Goal: Transaction & Acquisition: Purchase product/service

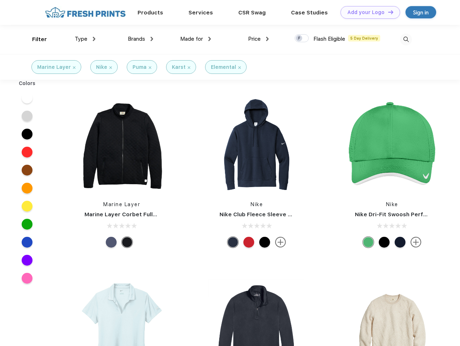
click at [367, 12] on link "Add your Logo Design Tool" at bounding box center [370, 12] width 60 height 13
click at [0, 0] on div "Design Tool" at bounding box center [0, 0] width 0 height 0
click at [387, 12] on link "Add your Logo Design Tool" at bounding box center [370, 12] width 60 height 13
click at [35, 39] on div "Filter" at bounding box center [39, 39] width 15 height 8
click at [85, 39] on span "Type" at bounding box center [81, 39] width 13 height 6
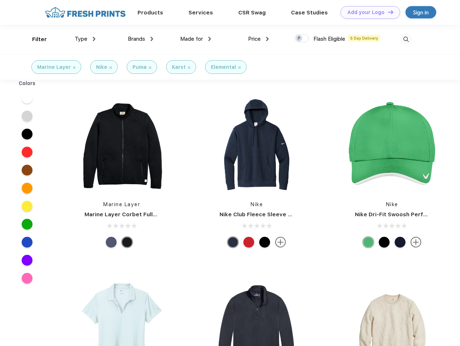
click at [140, 39] on span "Brands" at bounding box center [136, 39] width 17 height 6
click at [196, 39] on span "Made for" at bounding box center [191, 39] width 23 height 6
click at [258, 39] on span "Price" at bounding box center [254, 39] width 13 height 6
click at [302, 39] on div at bounding box center [302, 38] width 14 height 8
click at [299, 39] on input "checkbox" at bounding box center [297, 36] width 5 height 5
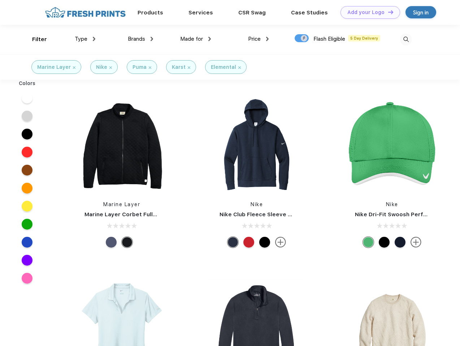
click at [406, 39] on img at bounding box center [406, 40] width 12 height 12
